Goal: Task Accomplishment & Management: Use online tool/utility

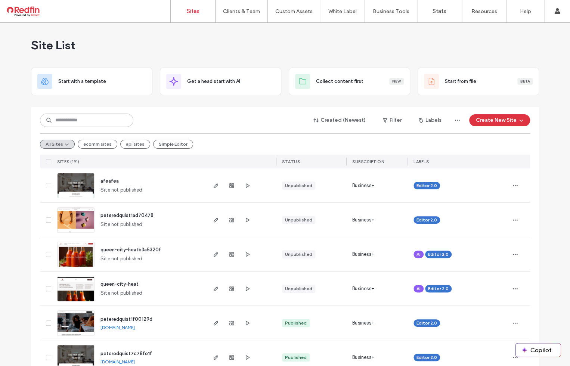
click at [297, 31] on div "Site List" at bounding box center [285, 45] width 508 height 45
click at [205, 106] on div at bounding box center [285, 104] width 508 height 6
click at [504, 120] on button "Create New Site" at bounding box center [499, 120] width 61 height 12
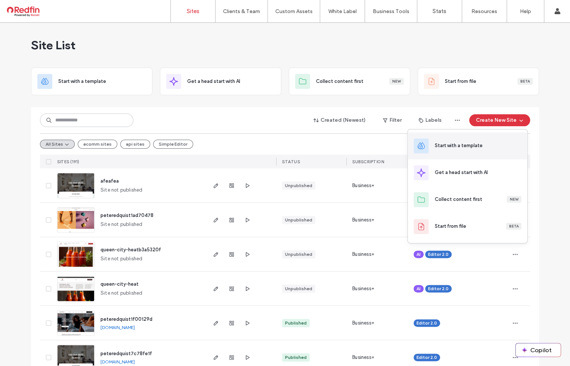
click at [465, 148] on div "Start with a template" at bounding box center [458, 145] width 48 height 7
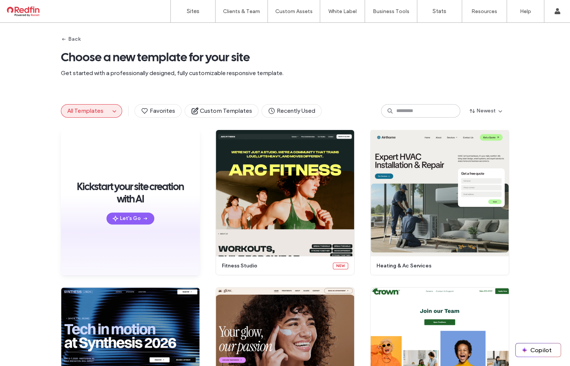
click at [402, 89] on div "Back Choose a new template for your site Get started with a professionally desi…" at bounding box center [285, 57] width 448 height 69
click at [513, 63] on div "Back Choose a new template for your site Get started with a professionally desi…" at bounding box center [285, 194] width 570 height 343
click at [295, 28] on label "Custom Templates" at bounding box center [295, 31] width 44 height 6
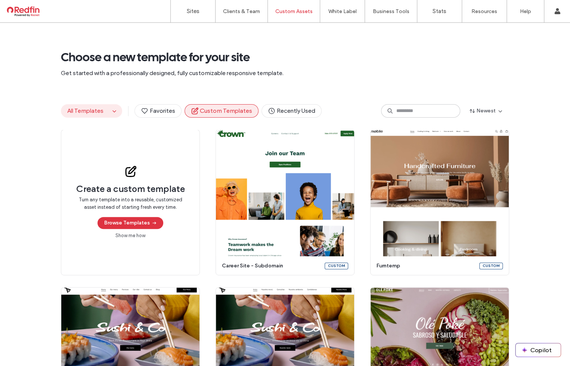
click at [105, 110] on button "All Templates" at bounding box center [85, 111] width 49 height 13
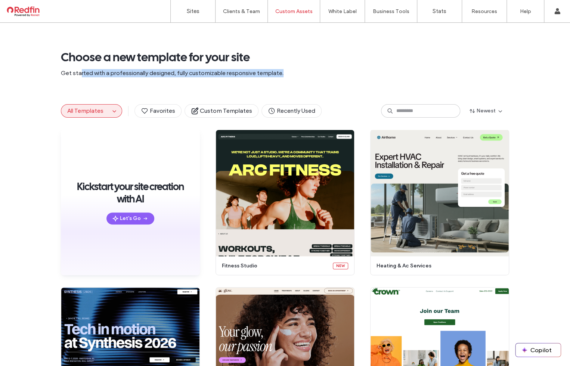
drag, startPoint x: 284, startPoint y: 72, endPoint x: 78, endPoint y: 81, distance: 206.3
click at [78, 81] on div "Choose a new template for your site Get started with a professionally designed,…" at bounding box center [285, 57] width 448 height 69
click at [79, 80] on div "Choose a new template for your site Get started with a professionally designed,…" at bounding box center [285, 57] width 448 height 69
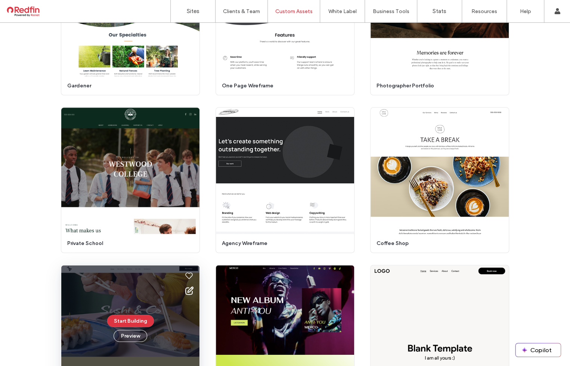
scroll to position [3370, 0]
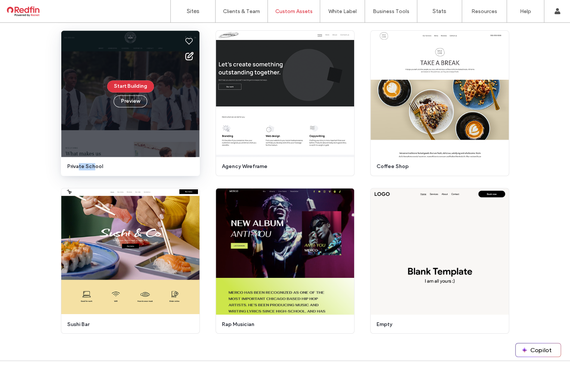
drag, startPoint x: 77, startPoint y: 167, endPoint x: 93, endPoint y: 169, distance: 16.1
click at [93, 169] on span "private school" at bounding box center [128, 166] width 122 height 7
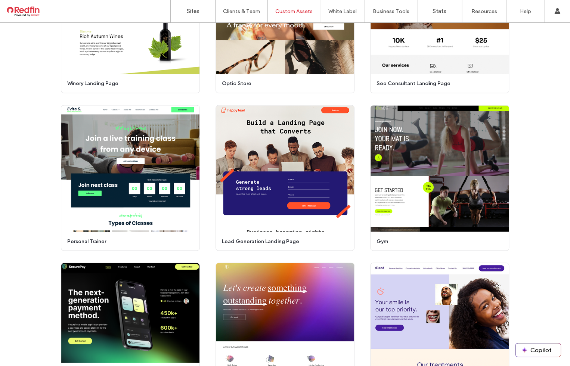
scroll to position [2128, 0]
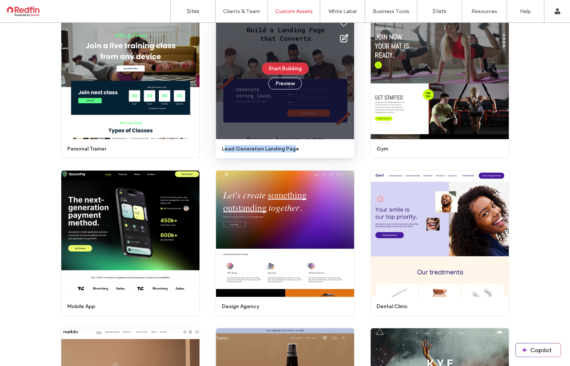
drag, startPoint x: 289, startPoint y: 148, endPoint x: 222, endPoint y: 148, distance: 67.2
click at [222, 148] on span "lead generation landing page" at bounding box center [283, 148] width 122 height 7
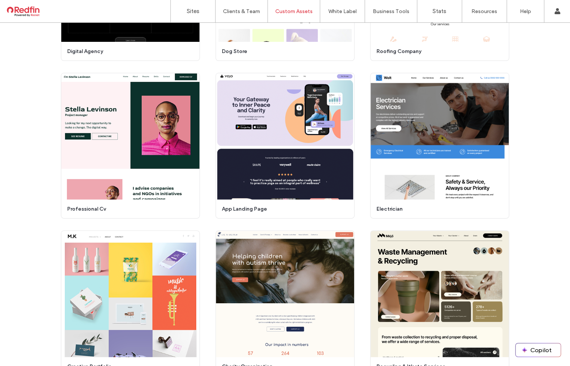
scroll to position [2949, 0]
